Goal: Information Seeking & Learning: Learn about a topic

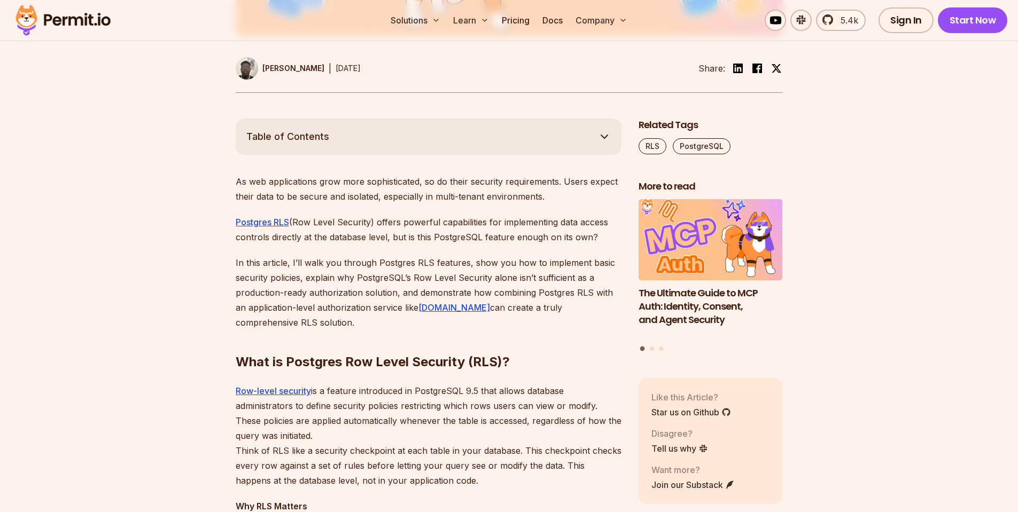
drag, startPoint x: 394, startPoint y: 276, endPoint x: 349, endPoint y: 268, distance: 45.7
click at [349, 268] on p "In this article, I’ll walk you through Postgres RLS features, show you how to i…" at bounding box center [429, 292] width 386 height 75
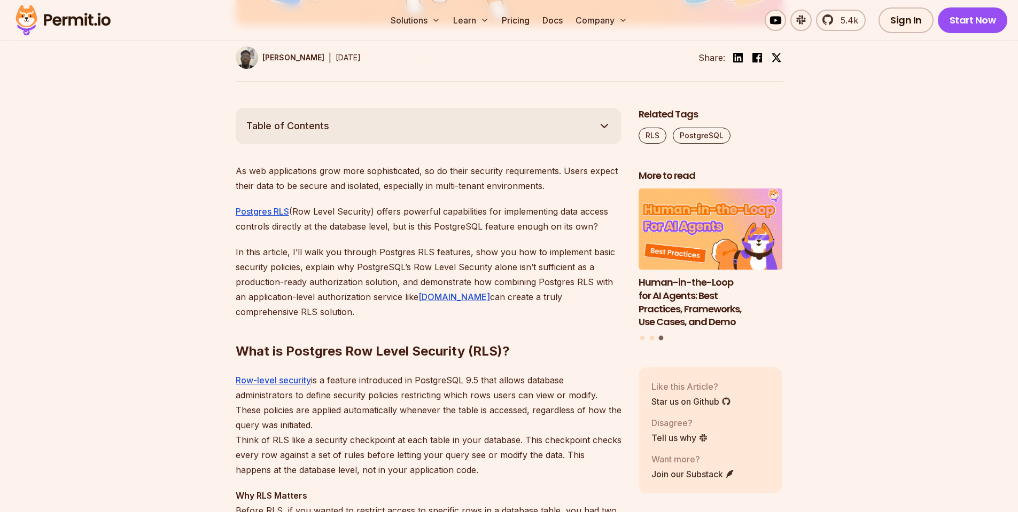
scroll to position [449, 0]
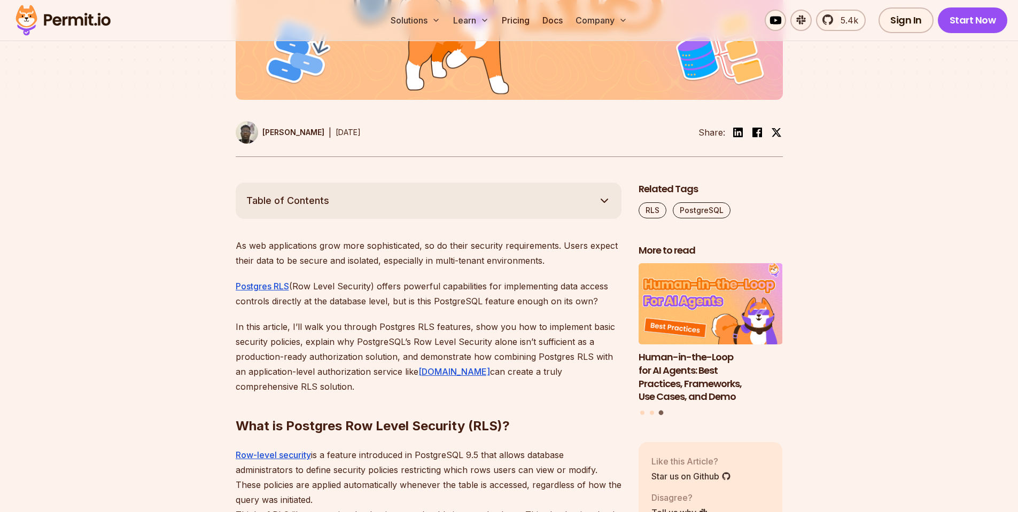
click at [392, 247] on p "As web applications grow more sophisticated, so do their security requirements.…" at bounding box center [429, 253] width 386 height 30
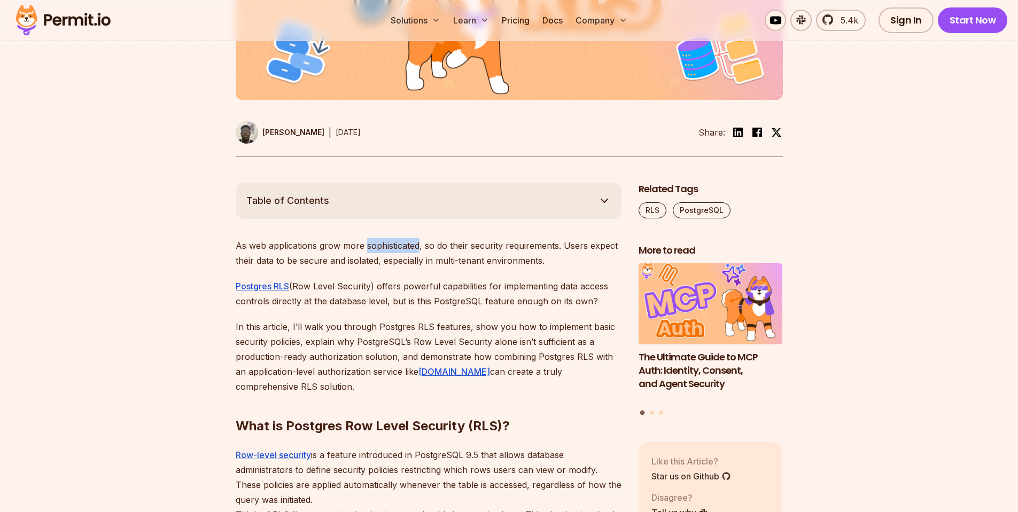
click at [385, 252] on div at bounding box center [385, 252] width 0 height 0
click at [329, 243] on p "As web applications grow more sophisticated, so do their security requirements.…" at bounding box center [429, 253] width 386 height 30
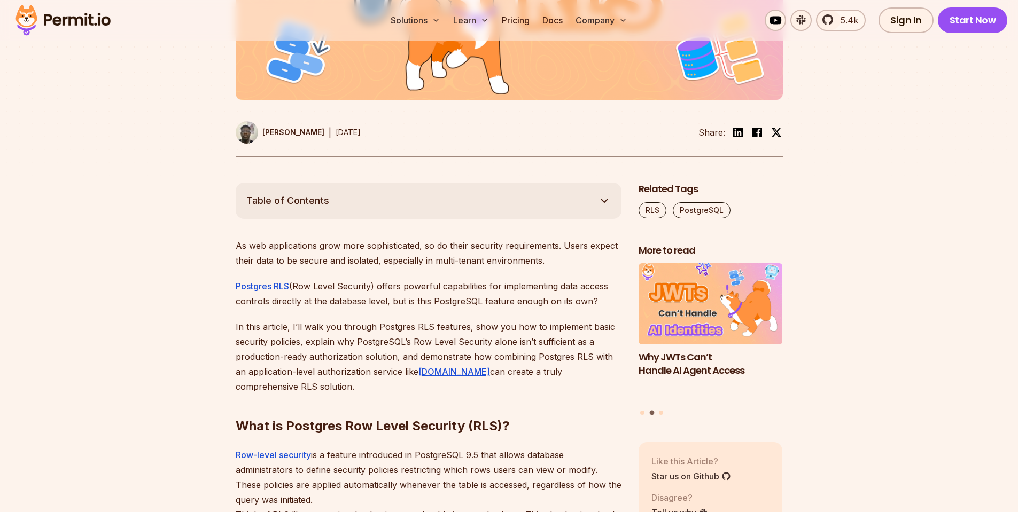
drag, startPoint x: 419, startPoint y: 262, endPoint x: 386, endPoint y: 262, distance: 33.1
click at [386, 262] on p "As web applications grow more sophisticated, so do their security requirements.…" at bounding box center [429, 253] width 386 height 30
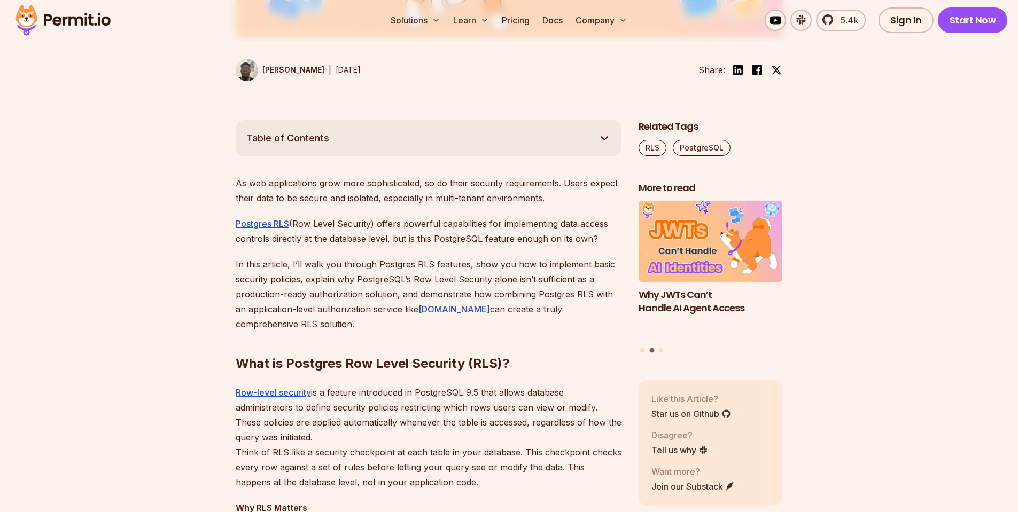
scroll to position [513, 0]
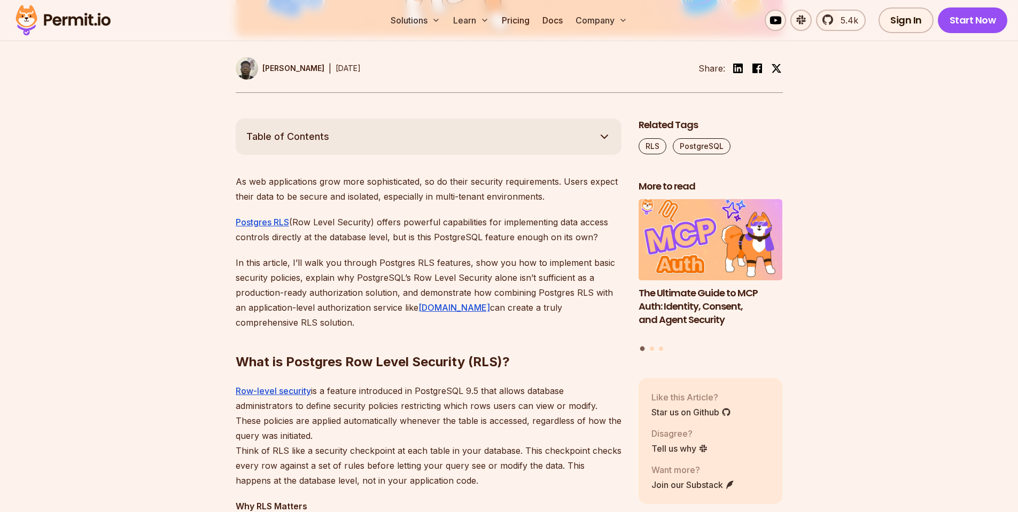
click at [566, 282] on p "In this article, I’ll walk you through Postgres RLS features, show you how to i…" at bounding box center [429, 292] width 386 height 75
click at [559, 284] on div at bounding box center [559, 284] width 0 height 0
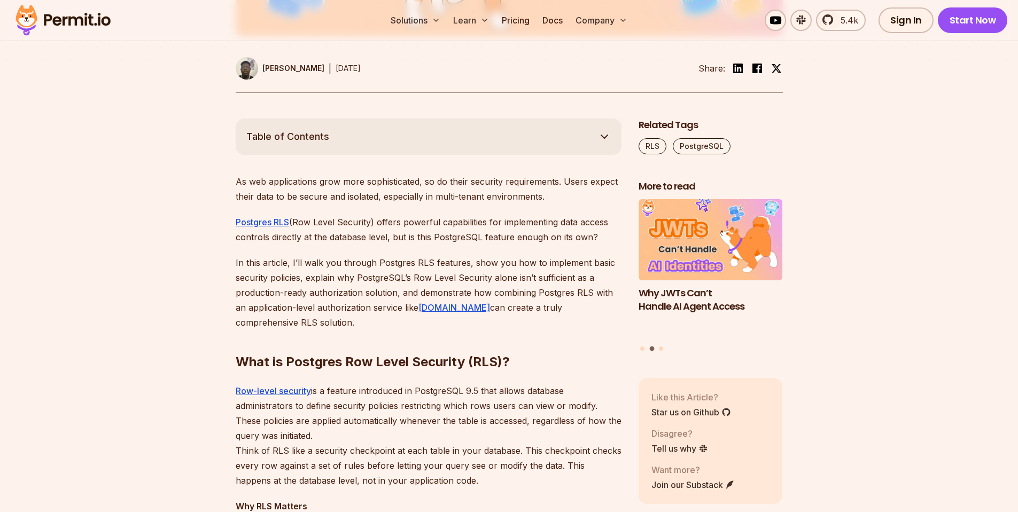
click at [481, 282] on p "In this article, I’ll walk you through Postgres RLS features, show you how to i…" at bounding box center [429, 292] width 386 height 75
click at [500, 279] on p "In this article, I’ll walk you through Postgres RLS features, show you how to i…" at bounding box center [429, 292] width 386 height 75
click at [493, 284] on div at bounding box center [493, 284] width 0 height 0
click at [430, 283] on p "In this article, I’ll walk you through Postgres RLS features, show you how to i…" at bounding box center [429, 292] width 386 height 75
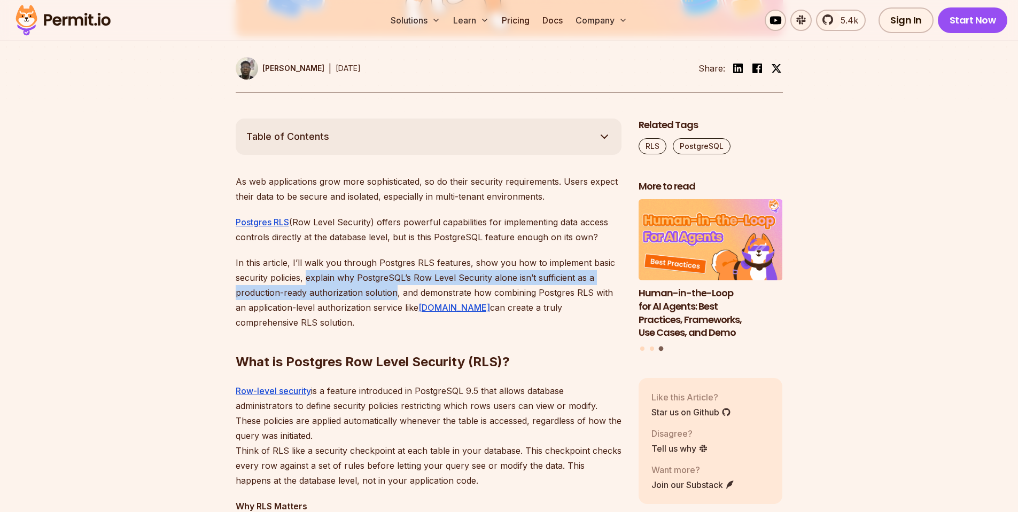
drag, startPoint x: 395, startPoint y: 296, endPoint x: 306, endPoint y: 279, distance: 90.8
click at [306, 279] on p "In this article, I’ll walk you through Postgres RLS features, show you how to i…" at bounding box center [429, 292] width 386 height 75
click at [299, 258] on div at bounding box center [299, 258] width 0 height 0
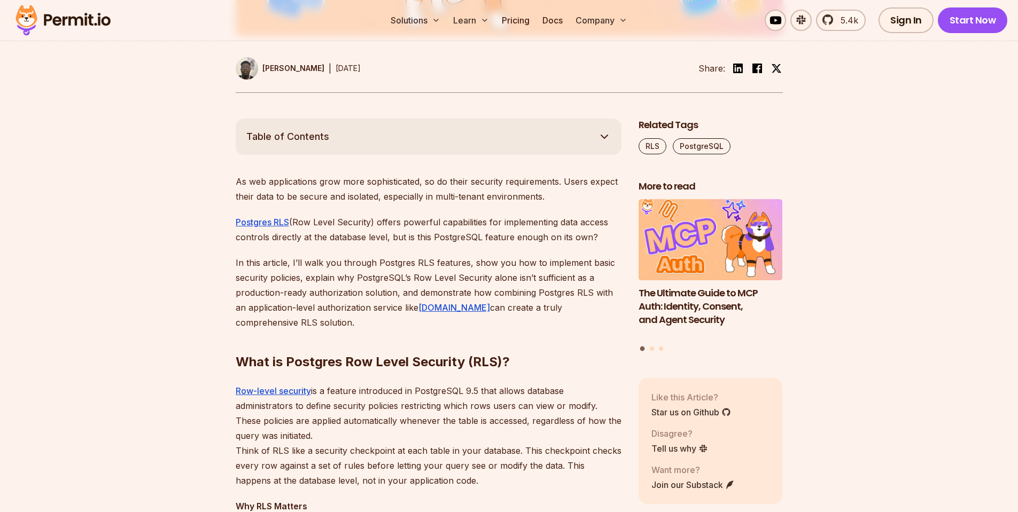
click at [273, 258] on p "In this article, I’ll walk you through Postgres RLS features, show you how to i…" at bounding box center [429, 292] width 386 height 75
click at [432, 296] on p "In this article, I’ll walk you through Postgres RLS features, show you how to i…" at bounding box center [429, 292] width 386 height 75
click at [425, 299] on div at bounding box center [425, 299] width 0 height 0
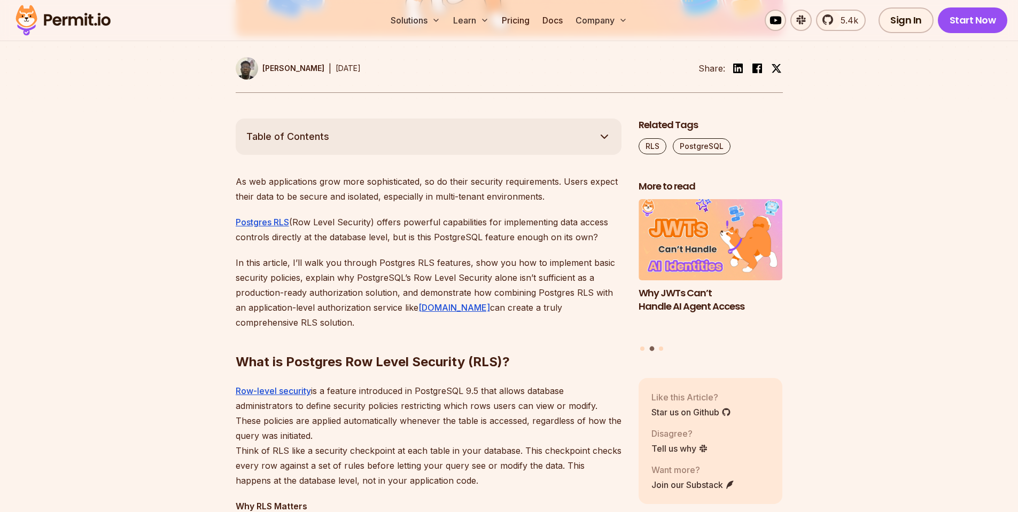
click at [369, 329] on h2 "What is Postgres Row Level Security (RLS)?" at bounding box center [429, 341] width 386 height 60
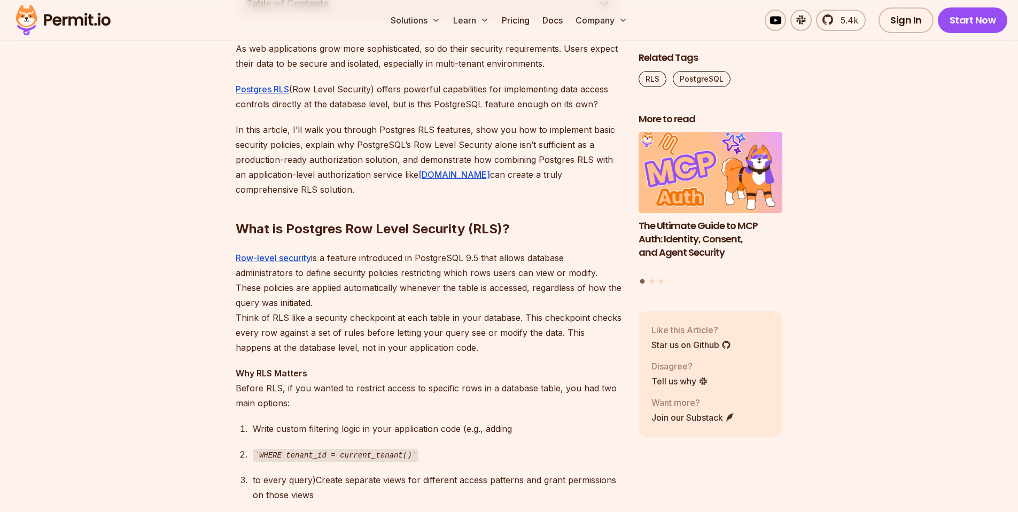
scroll to position [705, 0]
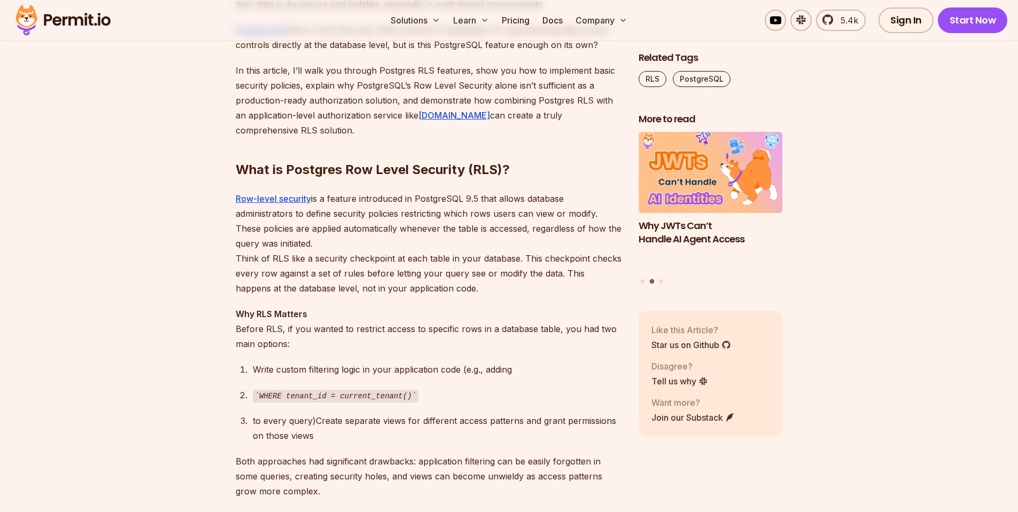
click at [238, 219] on p "Row-level security is a feature introduced in PostgreSQL 9.5 that allows databa…" at bounding box center [429, 243] width 386 height 105
click at [296, 207] on p "Row-level security is a feature introduced in PostgreSQL 9.5 that allows databa…" at bounding box center [429, 243] width 386 height 105
click at [314, 214] on p "Row-level security is a feature introduced in PostgreSQL 9.5 that allows databa…" at bounding box center [429, 243] width 386 height 105
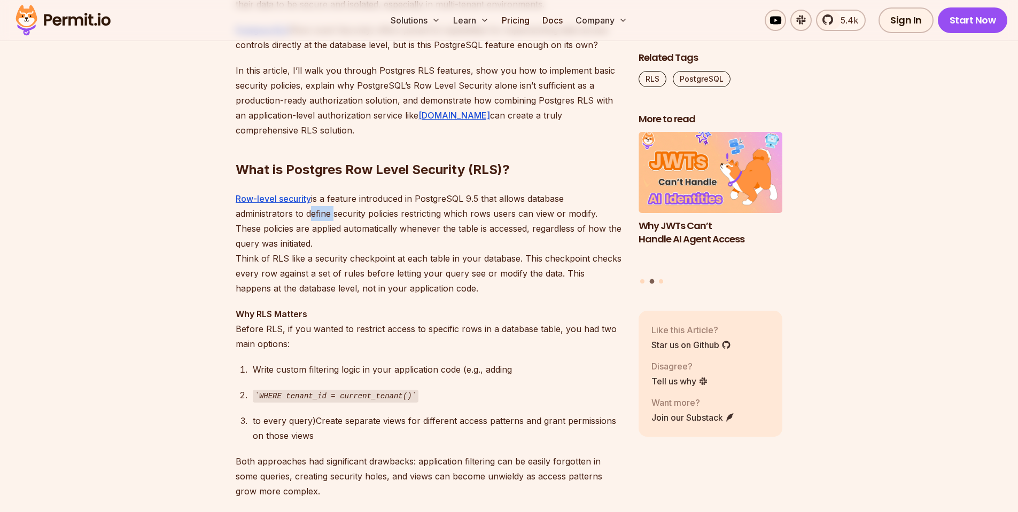
click at [314, 214] on p "Row-level security is a feature introduced in PostgreSQL 9.5 that allows databa…" at bounding box center [429, 243] width 386 height 105
click at [347, 216] on p "Row-level security is a feature introduced in PostgreSQL 9.5 that allows databa…" at bounding box center [429, 243] width 386 height 105
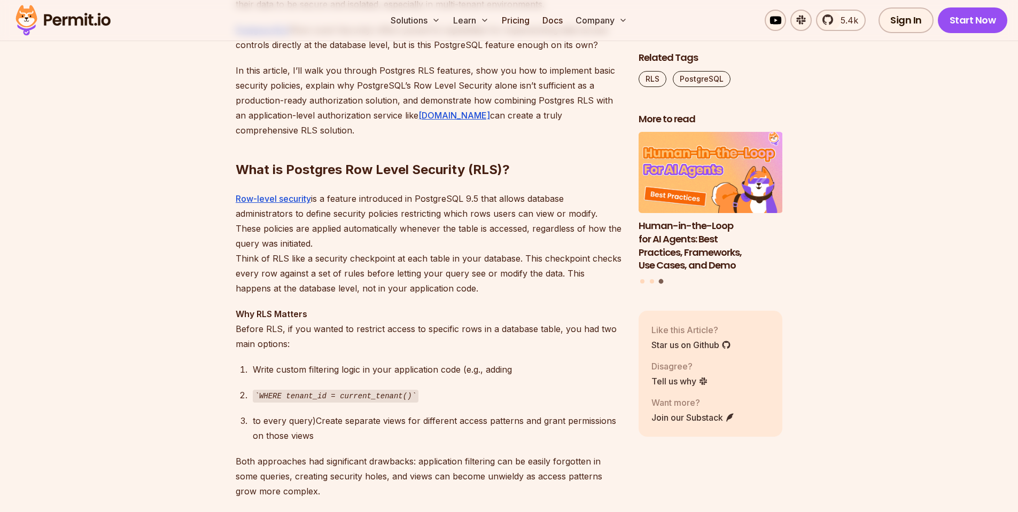
click at [285, 231] on p "Row-level security is a feature introduced in PostgreSQL 9.5 that allows databa…" at bounding box center [429, 243] width 386 height 105
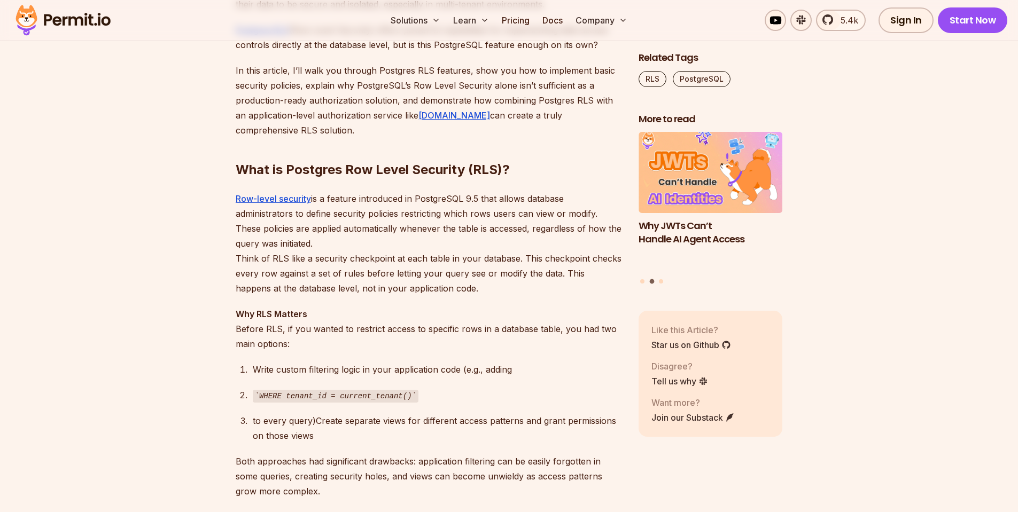
click at [294, 259] on p "Row-level security is a feature introduced in PostgreSQL 9.5 that allows databa…" at bounding box center [429, 243] width 386 height 105
click at [306, 261] on p "Row-level security is a feature introduced in PostgreSQL 9.5 that allows databa…" at bounding box center [429, 243] width 386 height 105
click at [336, 259] on p "Row-level security is a feature introduced in PostgreSQL 9.5 that allows databa…" at bounding box center [429, 243] width 386 height 105
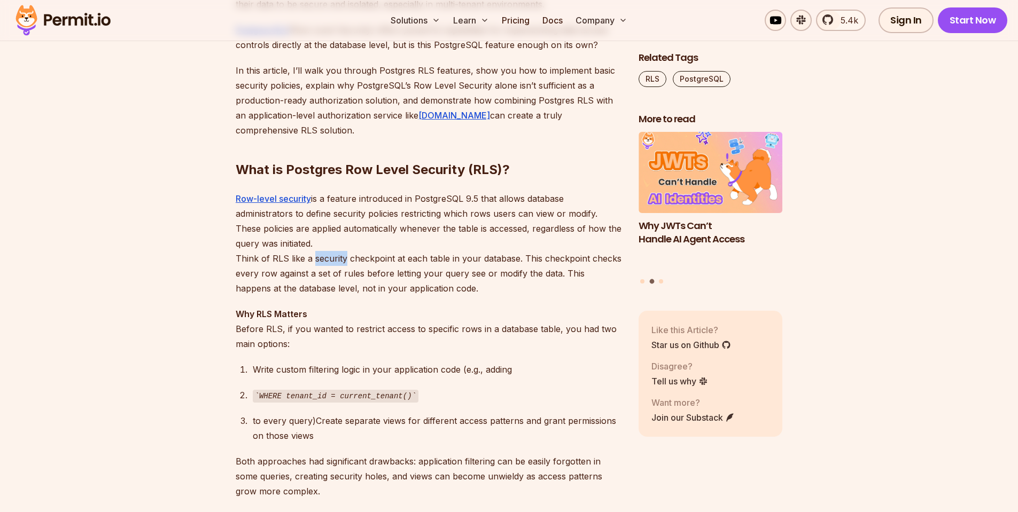
click at [336, 259] on p "Row-level security is a feature introduced in PostgreSQL 9.5 that allows databa…" at bounding box center [429, 243] width 386 height 105
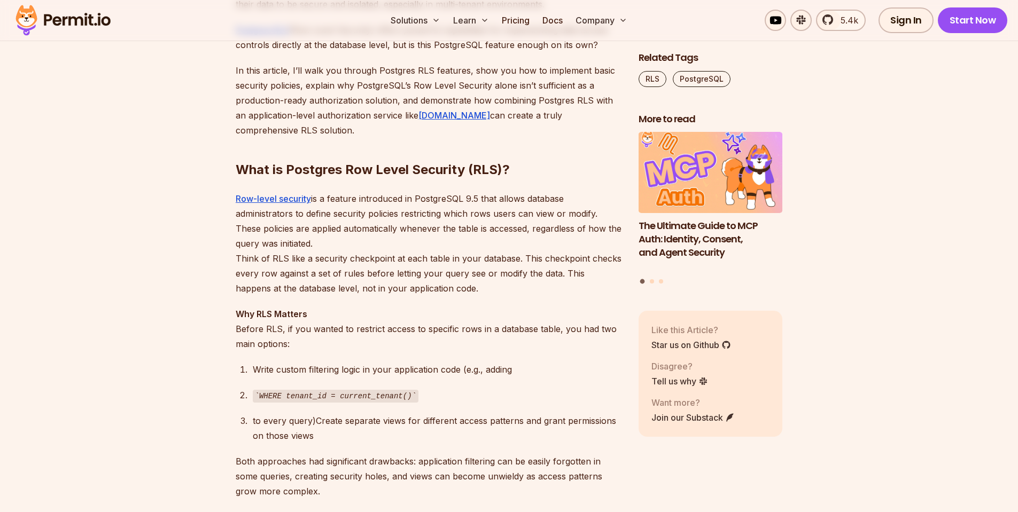
click at [441, 254] on p "Row-level security is a feature introduced in PostgreSQL 9.5 that allows databa…" at bounding box center [429, 243] width 386 height 105
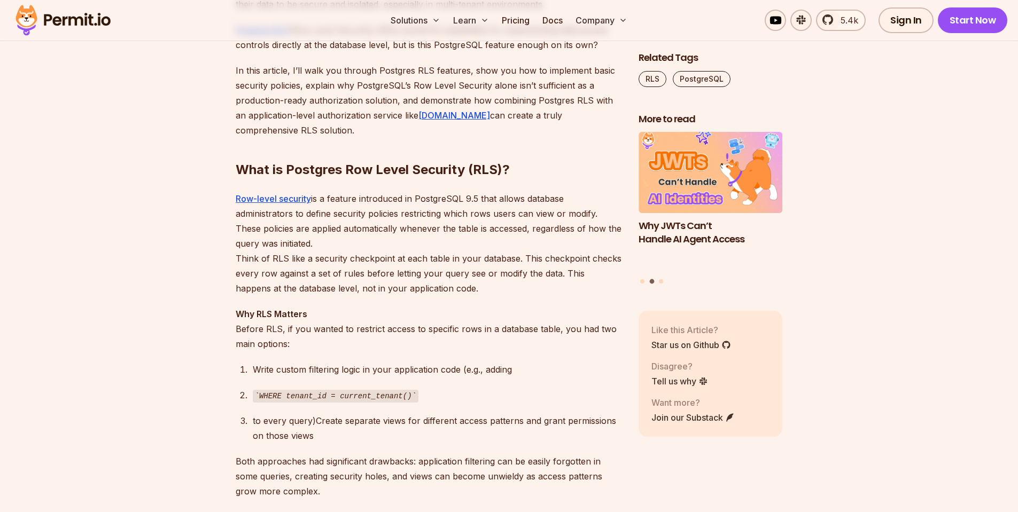
click at [281, 276] on p "Row-level security is a feature introduced in PostgreSQL 9.5 that allows databa…" at bounding box center [429, 243] width 386 height 105
click at [274, 279] on div at bounding box center [274, 279] width 0 height 0
drag, startPoint x: 179, startPoint y: 269, endPoint x: 185, endPoint y: 269, distance: 6.4
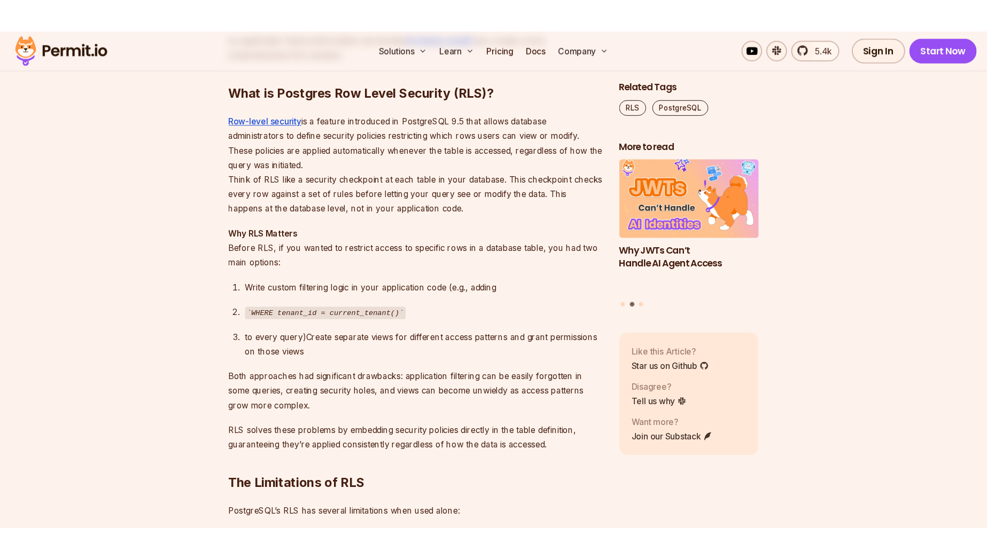
scroll to position [834, 0]
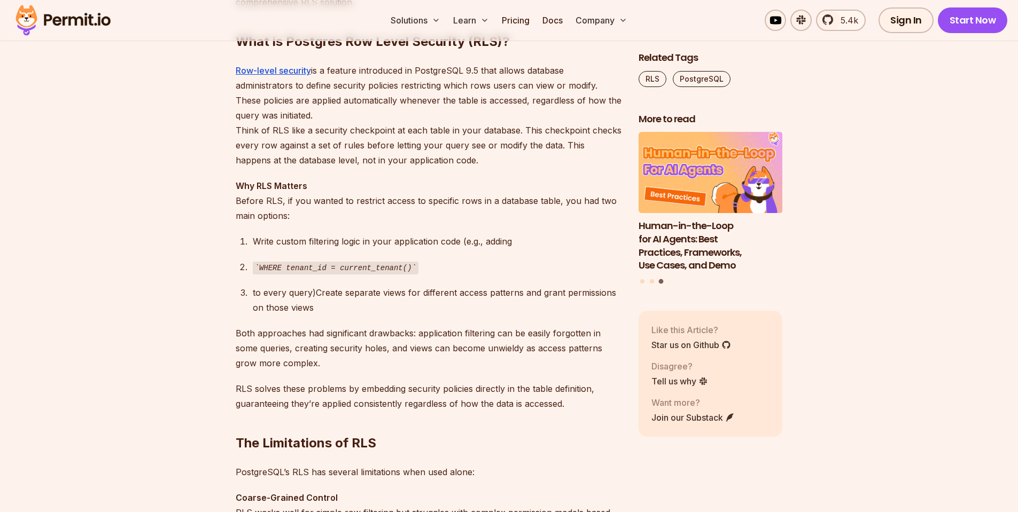
click at [297, 188] on strong "Why RLS Matters" at bounding box center [272, 186] width 72 height 11
click at [290, 192] on div at bounding box center [290, 192] width 0 height 0
click at [407, 181] on p "Why RLS Matters Before RLS, if you wanted to restrict access to specific rows i…" at bounding box center [429, 200] width 386 height 45
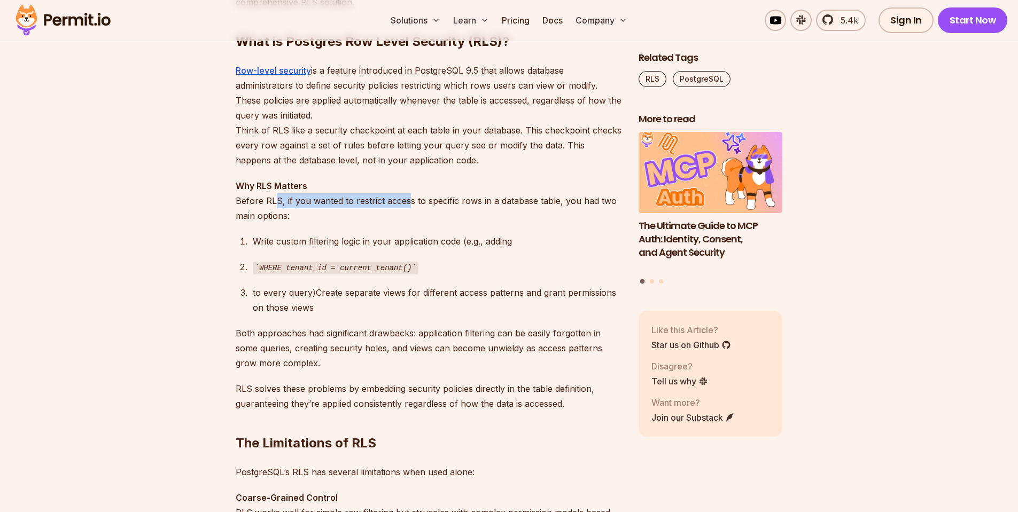
drag, startPoint x: 277, startPoint y: 199, endPoint x: 407, endPoint y: 200, distance: 129.9
click at [407, 200] on p "Why RLS Matters Before RLS, if you wanted to restrict access to specific rows i…" at bounding box center [429, 200] width 386 height 45
click at [530, 212] on p "Why RLS Matters Before RLS, if you wanted to restrict access to specific rows i…" at bounding box center [429, 200] width 386 height 45
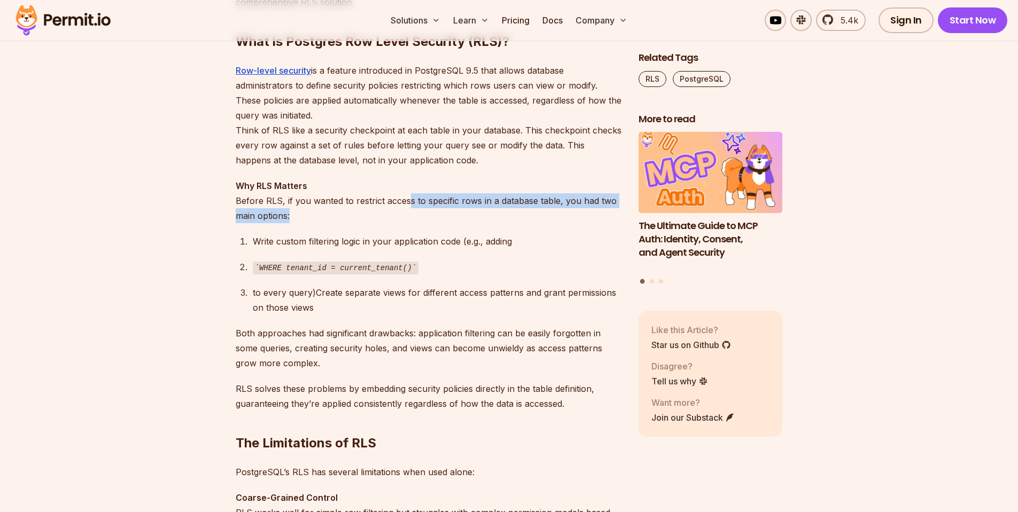
drag, startPoint x: 409, startPoint y: 196, endPoint x: 304, endPoint y: 217, distance: 107.3
click at [304, 217] on p "Why RLS Matters Before RLS, if you wanted to restrict access to specific rows i…" at bounding box center [429, 200] width 386 height 45
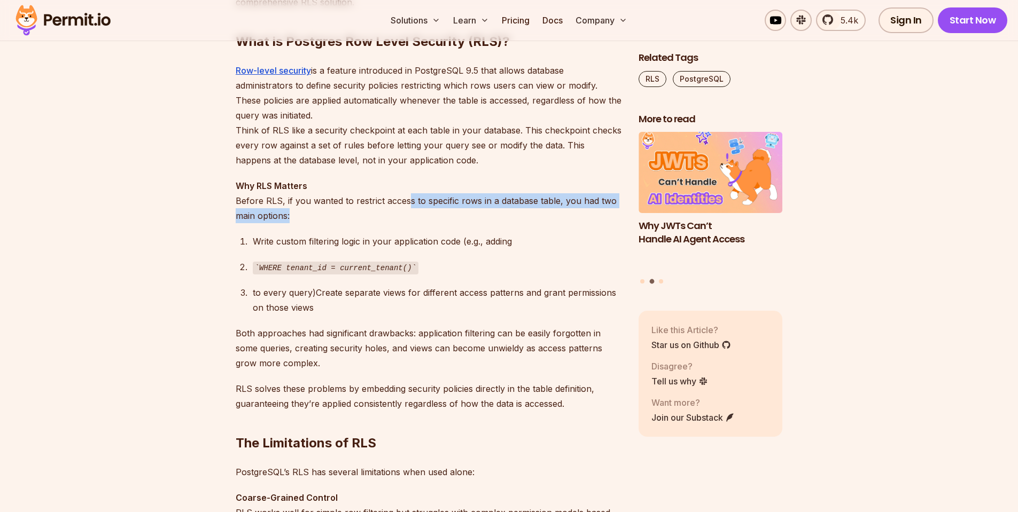
click at [348, 221] on p "Why RLS Matters Before RLS, if you wanted to restrict access to specific rows i…" at bounding box center [429, 200] width 386 height 45
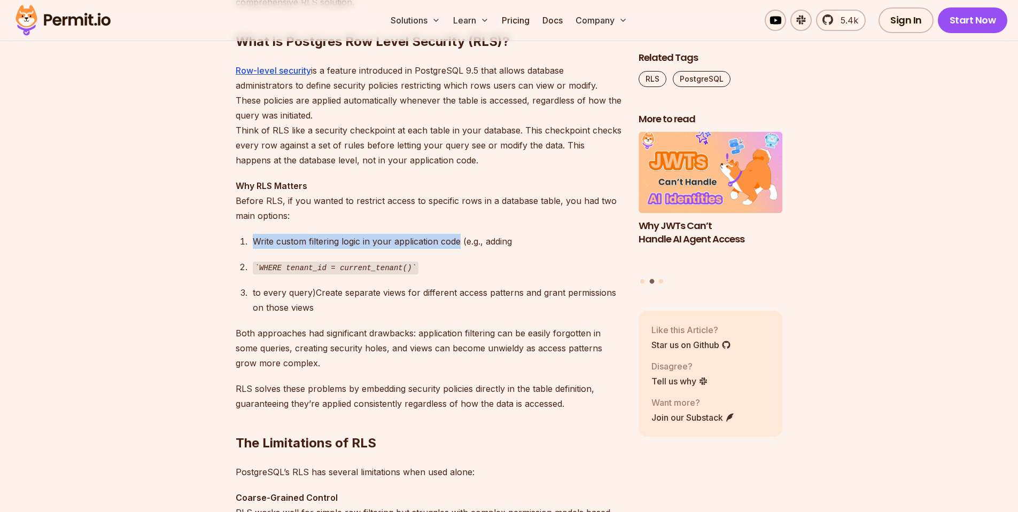
drag, startPoint x: 252, startPoint y: 242, endPoint x: 461, endPoint y: 247, distance: 209.0
click at [461, 247] on div "Write custom filtering logic in your application code (e.g., adding" at bounding box center [437, 241] width 369 height 15
click at [486, 255] on ol "Write custom filtering logic in your application code (e.g., adding WHERE tenan…" at bounding box center [429, 275] width 386 height 82
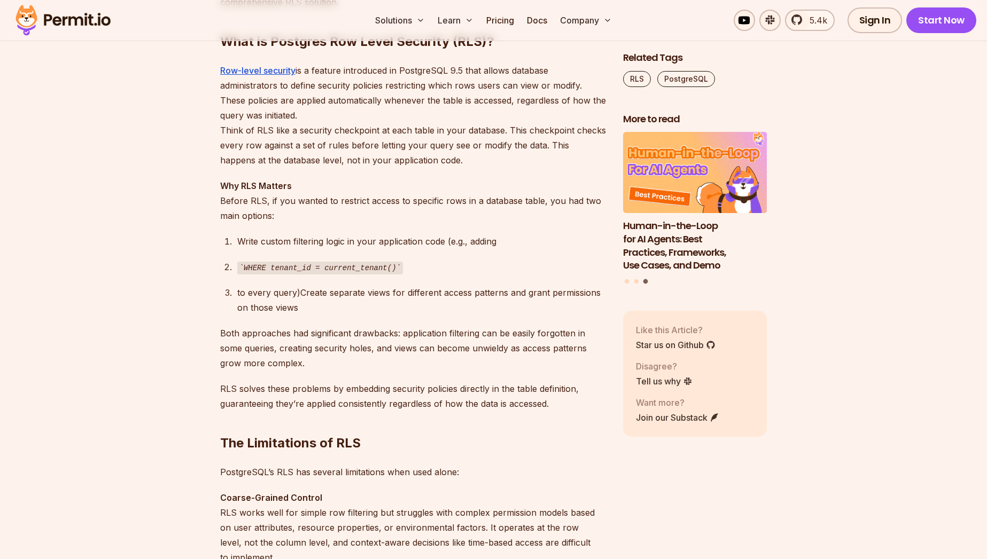
click at [587, 108] on p "Row-level security is a feature introduced in PostgreSQL 9.5 that allows databa…" at bounding box center [413, 115] width 386 height 105
